Goal: Information Seeking & Learning: Learn about a topic

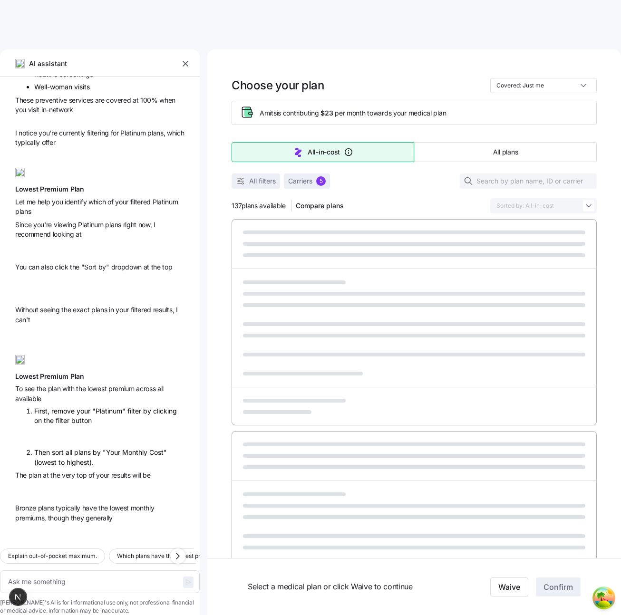
scroll to position [362, 0]
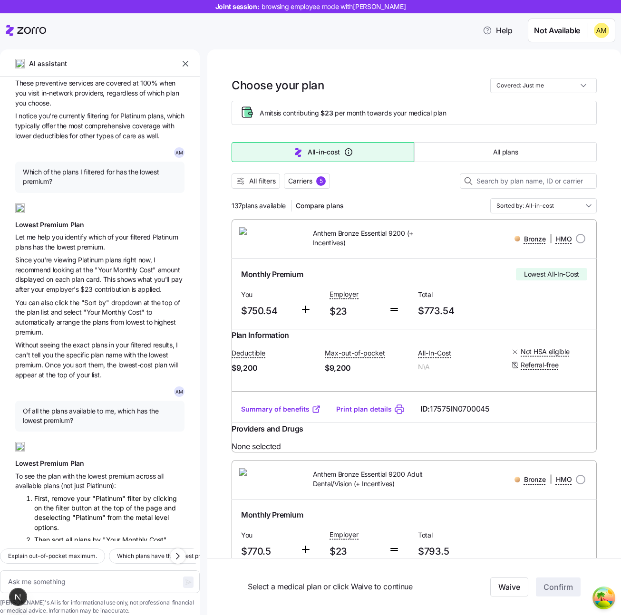
type textarea "x"
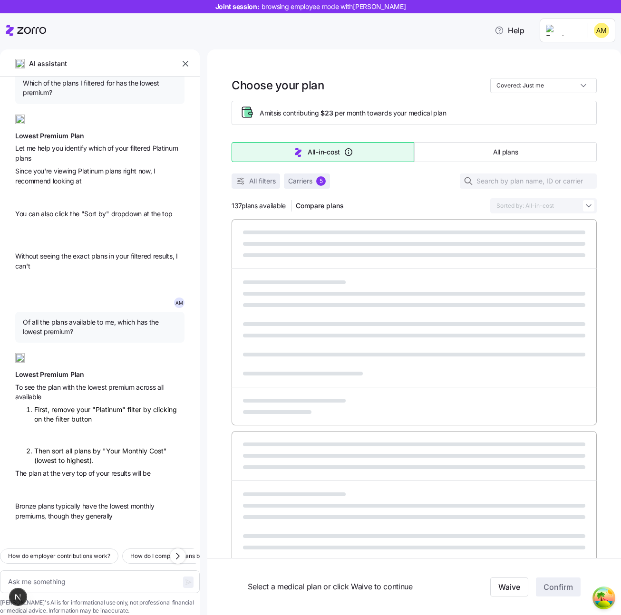
scroll to position [466, 0]
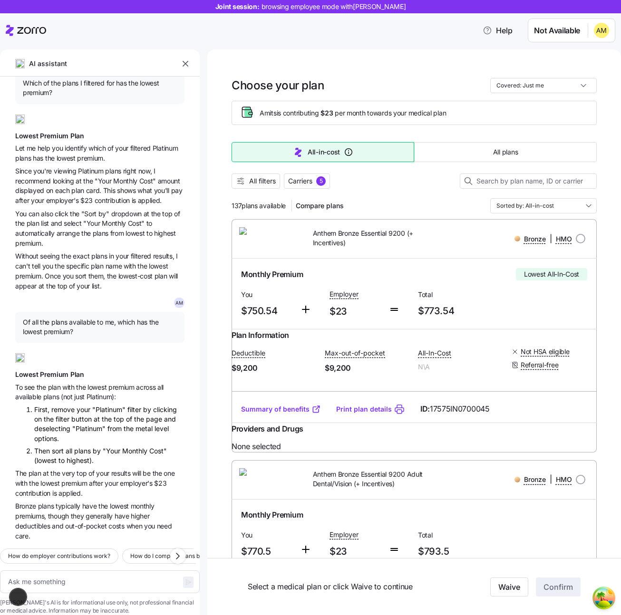
type textarea "x"
